Goal: Find contact information: Find contact information

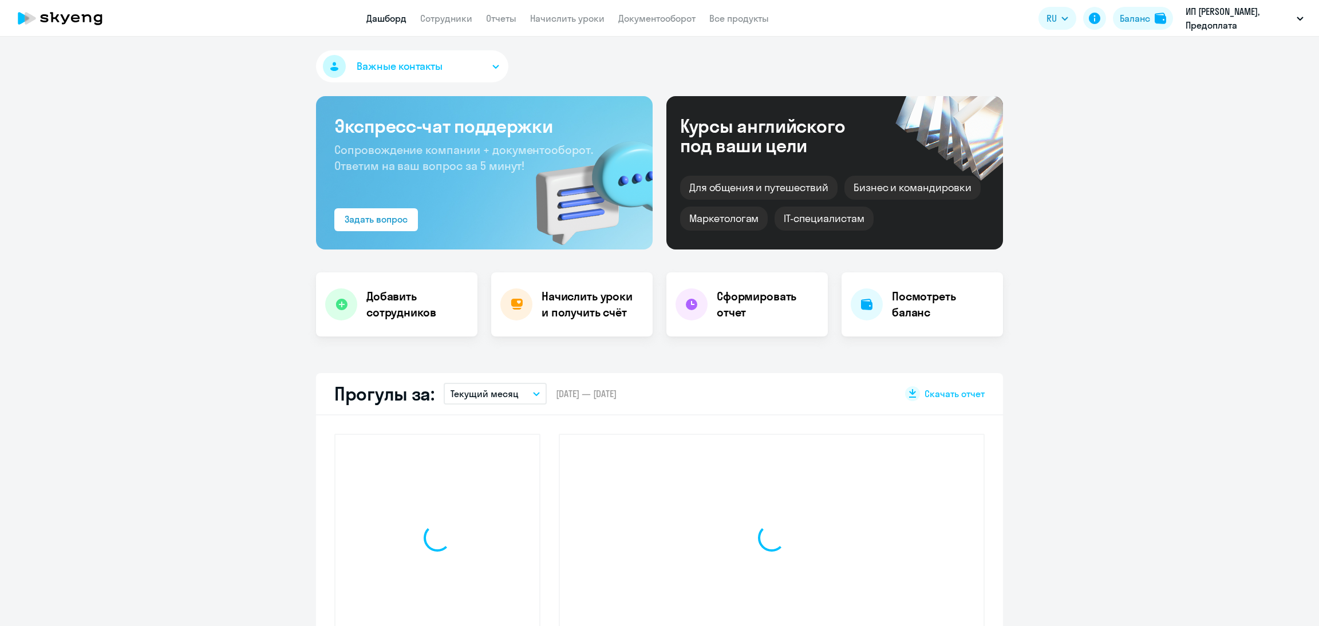
select select "30"
click at [660, 20] on link "Документооборот" at bounding box center [656, 18] width 77 height 11
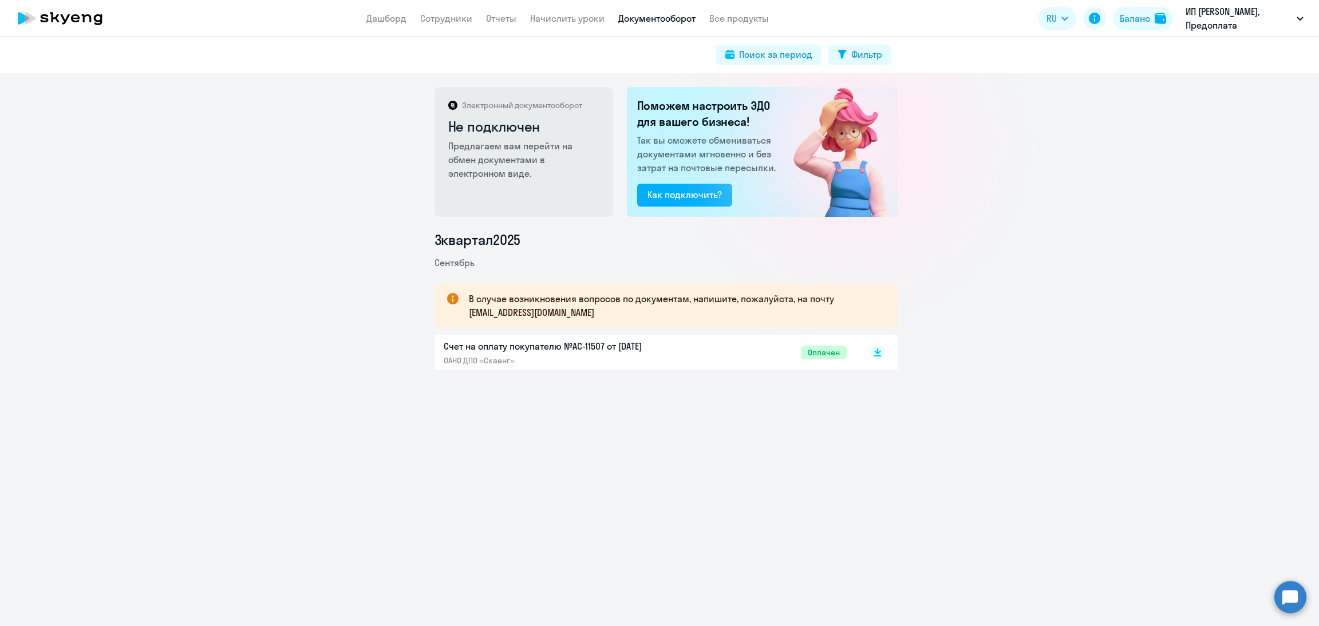
click at [452, 24] on app-menu-item-link "Сотрудники" at bounding box center [446, 18] width 52 height 14
click at [1138, 22] on div "Баланс" at bounding box center [1135, 18] width 30 height 14
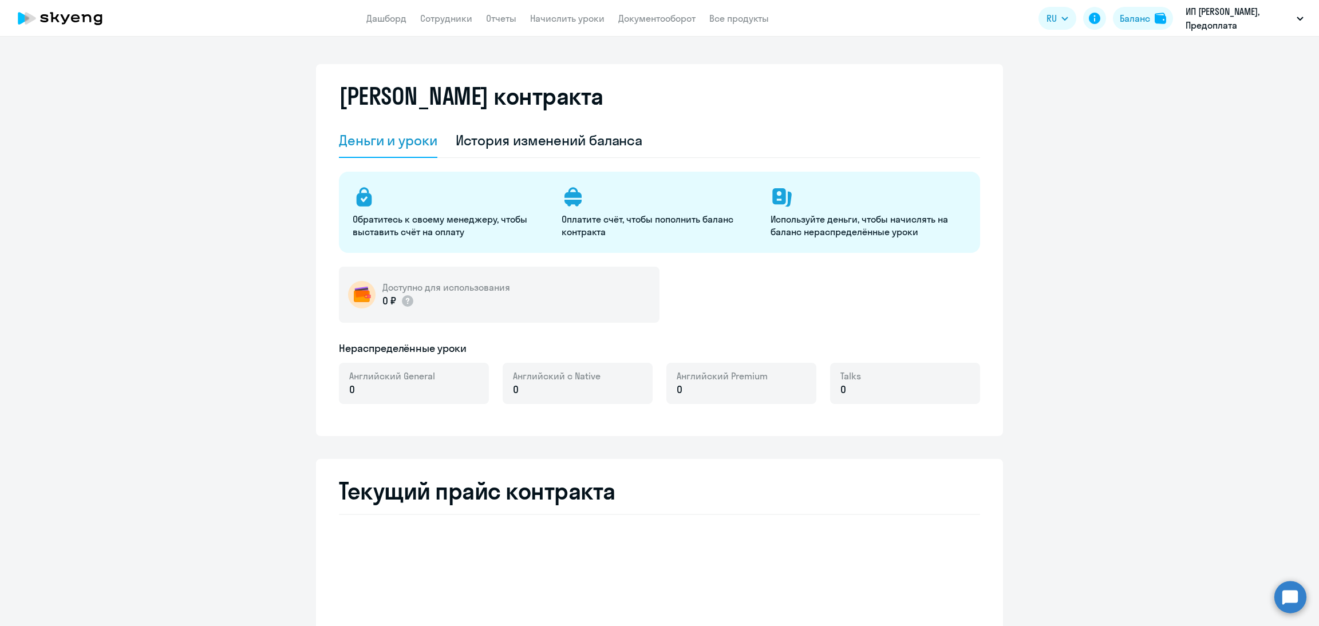
select select "english_adult_not_native_speaker"
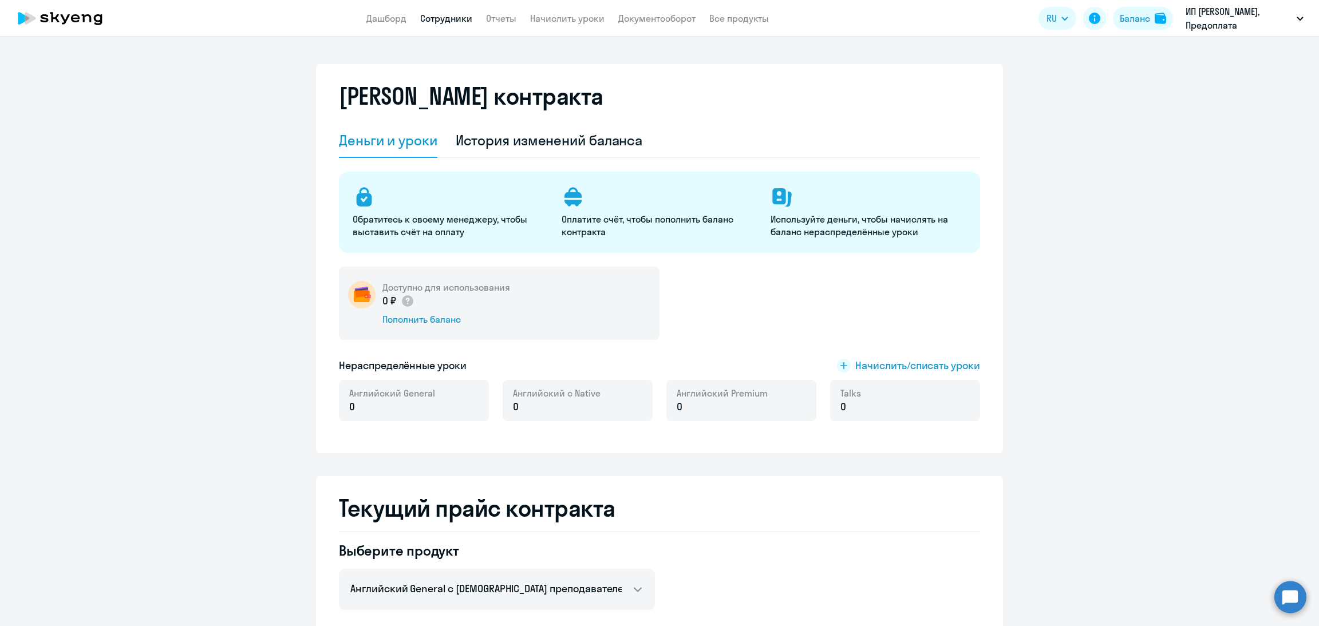
click at [438, 18] on link "Сотрудники" at bounding box center [446, 18] width 52 height 11
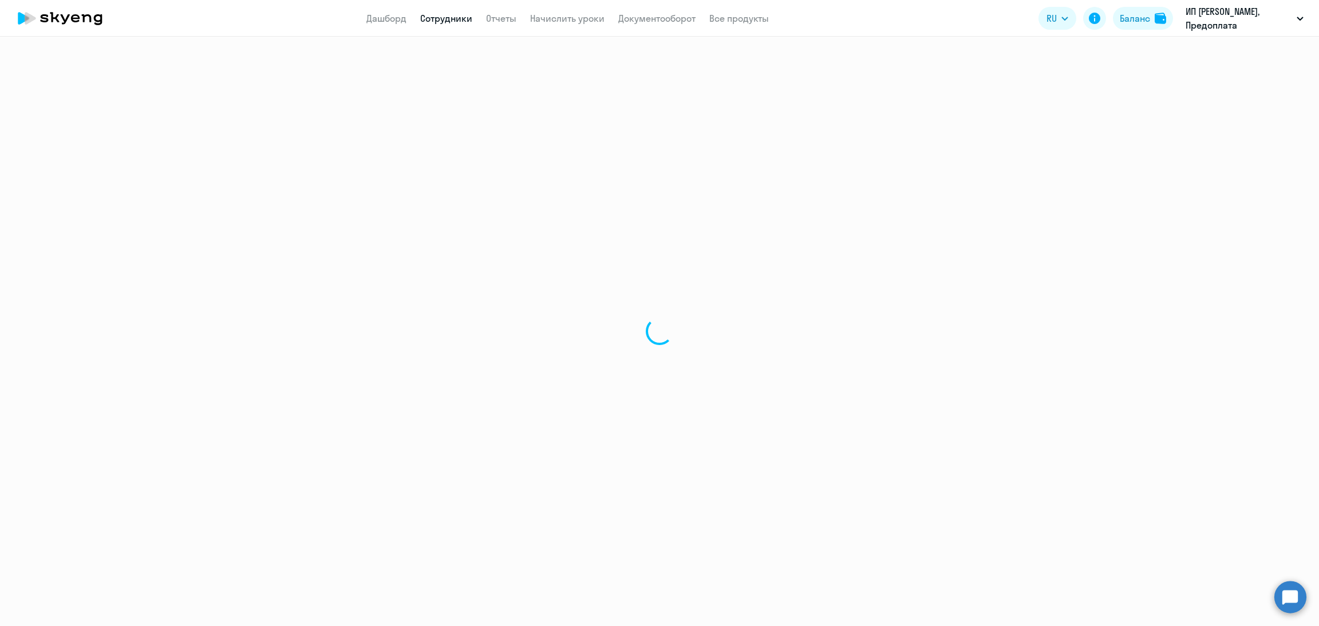
select select "30"
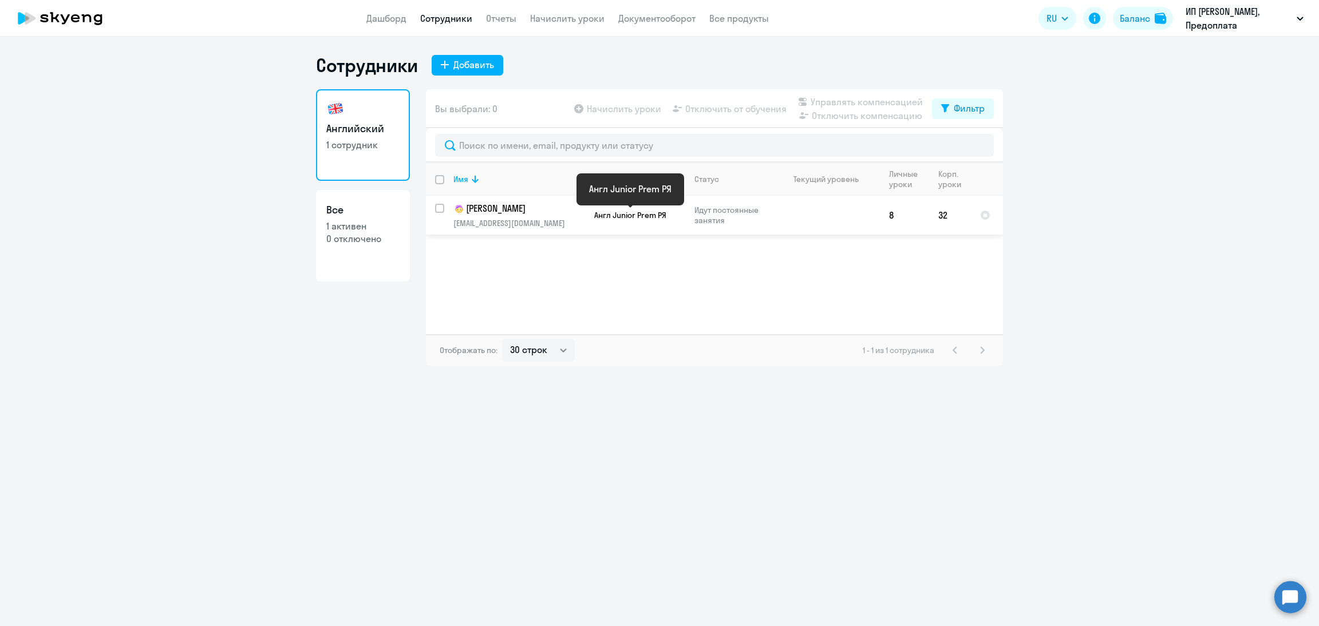
click at [595, 216] on span "Англ Junior Prem РЯ" at bounding box center [630, 215] width 72 height 10
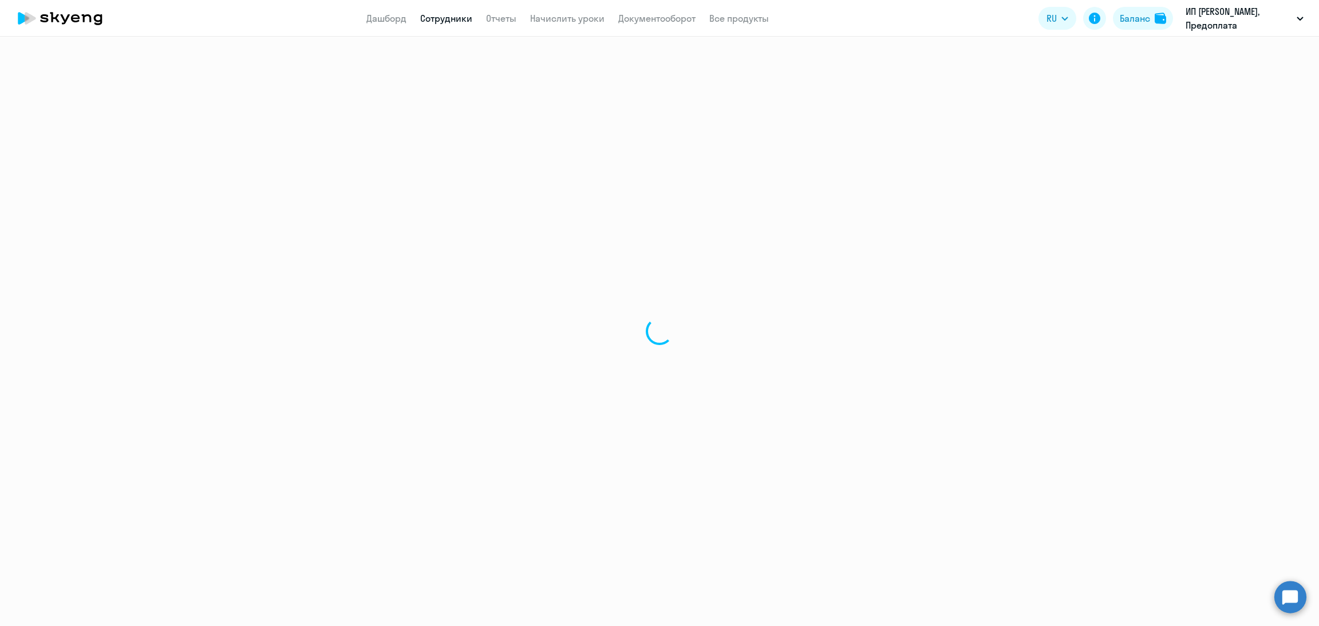
select select "english"
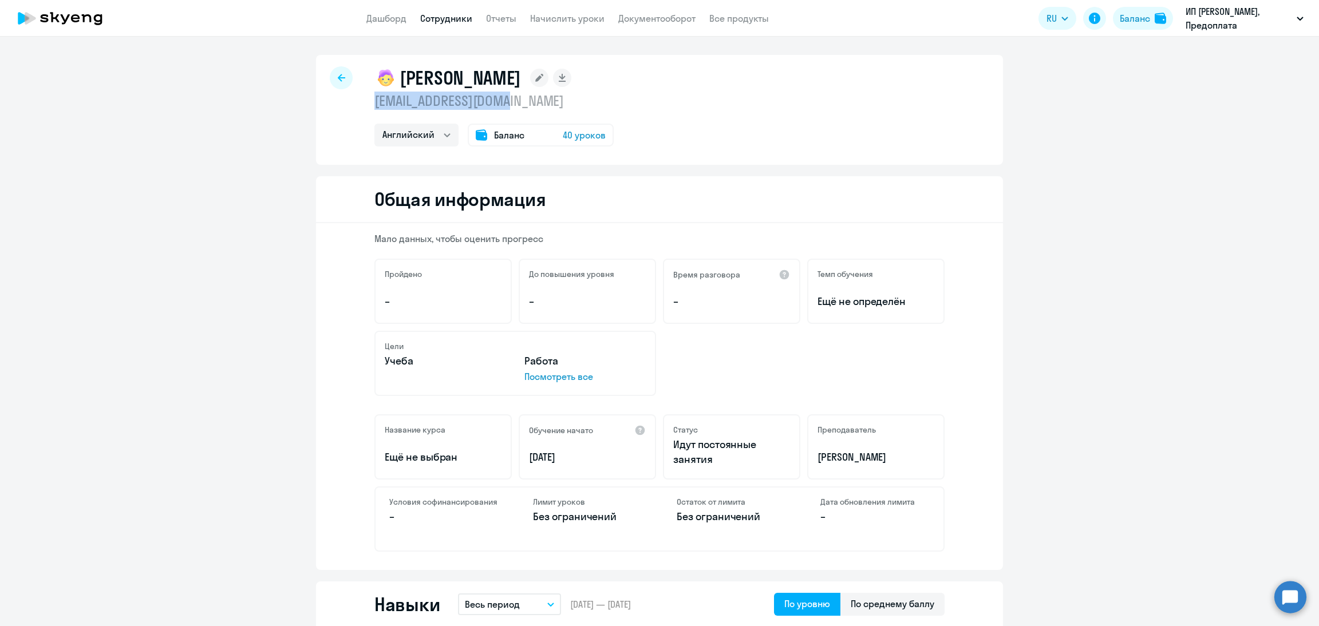
drag, startPoint x: 526, startPoint y: 108, endPoint x: 359, endPoint y: 109, distance: 166.6
click at [359, 109] on div "[PERSON_NAME] [EMAIL_ADDRESS][DOMAIN_NAME] Английский Баланс 40 уроков" at bounding box center [659, 110] width 687 height 110
copy p "[EMAIL_ADDRESS][DOMAIN_NAME]"
click at [537, 137] on div "Баланс 40 уроков" at bounding box center [541, 135] width 146 height 23
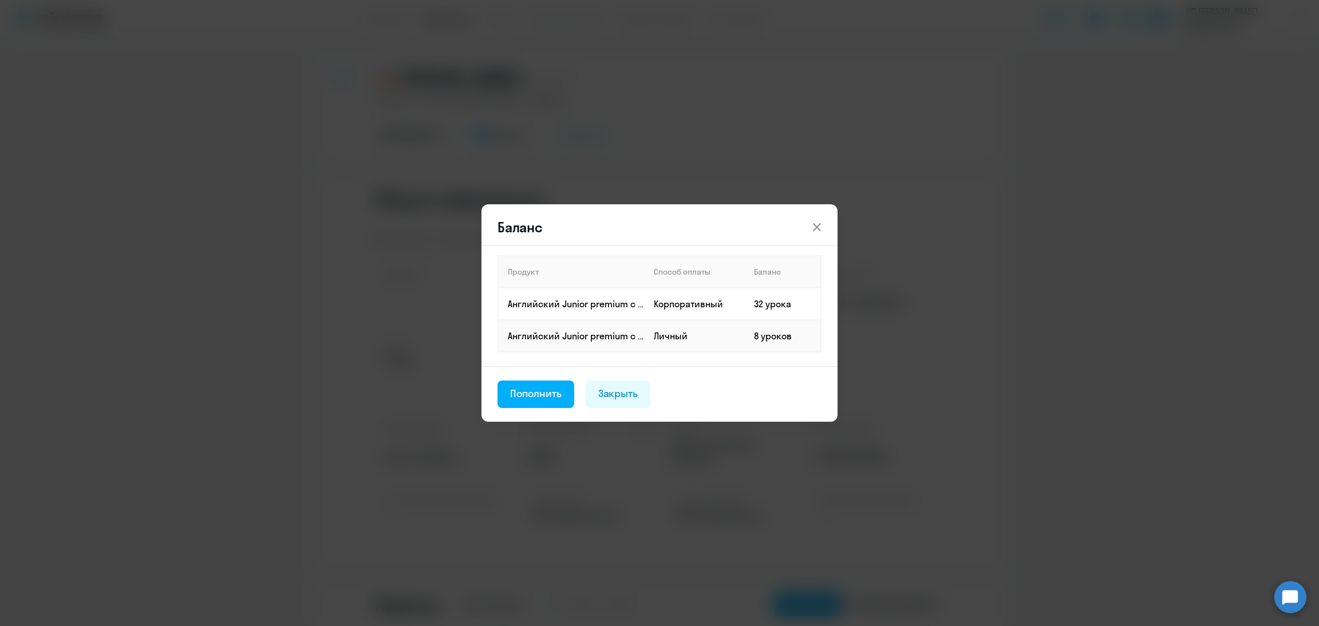
click at [818, 225] on icon at bounding box center [817, 227] width 14 height 14
